Goal: Navigation & Orientation: Go to known website

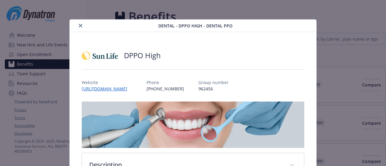
scroll to position [166, 0]
